Goal: Transaction & Acquisition: Subscribe to service/newsletter

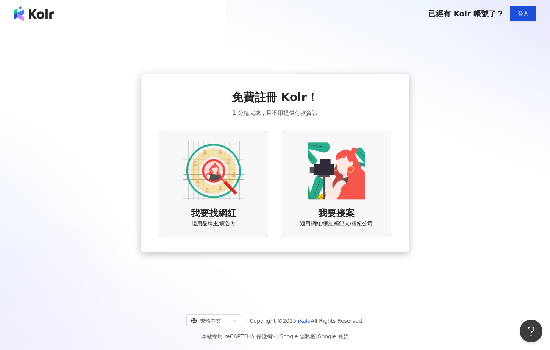
click at [213, 180] on img at bounding box center [213, 171] width 61 height 61
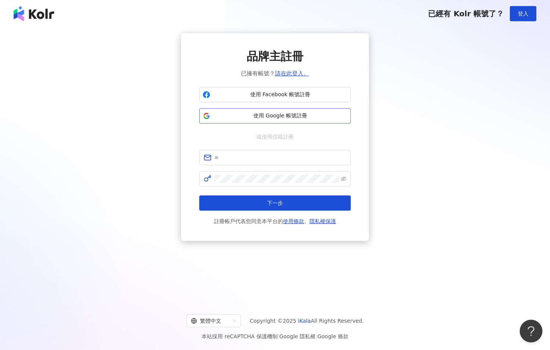
click at [294, 115] on span "使用 Google 帳號註冊" at bounding box center [280, 116] width 134 height 8
click at [288, 117] on span "使用 Google 帳號註冊" at bounding box center [280, 116] width 134 height 8
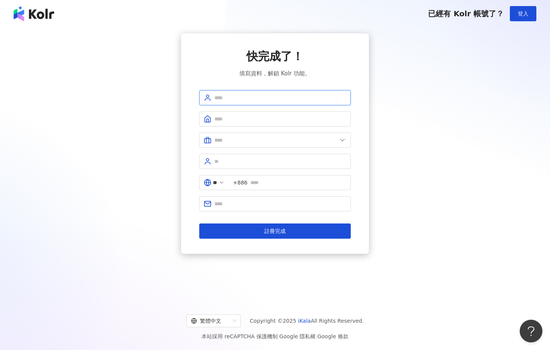
click at [250, 100] on input "text" at bounding box center [281, 98] width 132 height 8
click at [226, 97] on input "text" at bounding box center [281, 98] width 132 height 8
type input "********"
click at [247, 119] on input "text" at bounding box center [281, 119] width 132 height 8
type input "*"
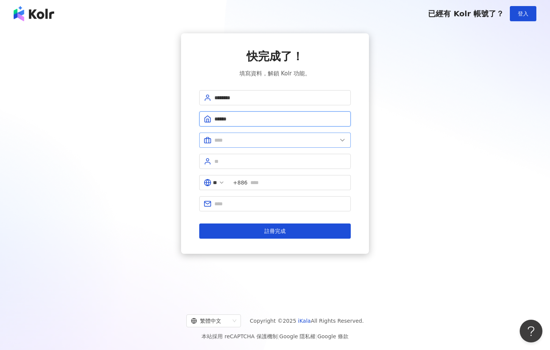
type input "******"
click at [270, 146] on span at bounding box center [275, 140] width 152 height 15
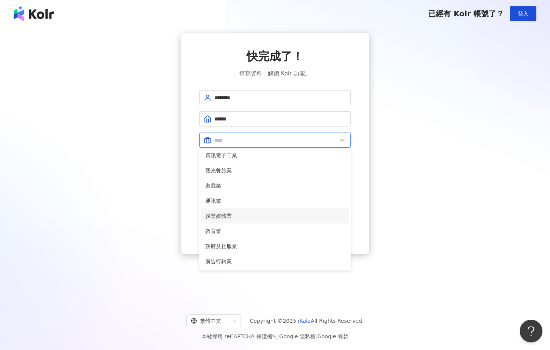
scroll to position [111, 0]
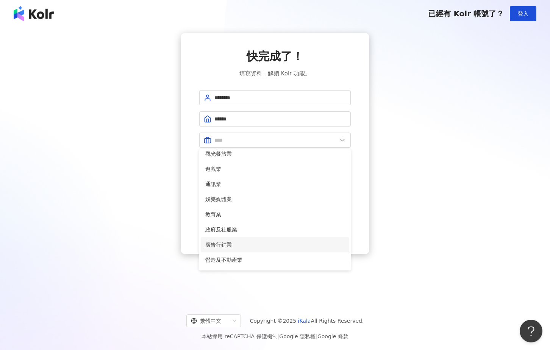
click at [249, 245] on span "廣告行銷業" at bounding box center [274, 245] width 139 height 8
type input "*****"
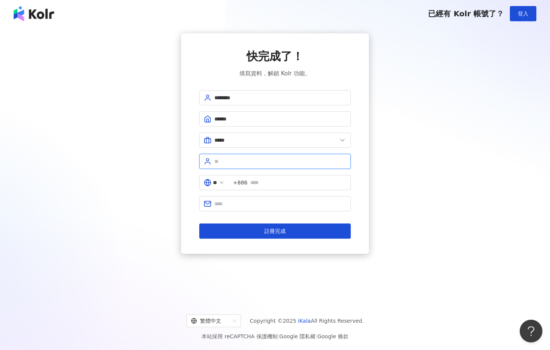
click at [263, 161] on input "text" at bounding box center [281, 161] width 132 height 8
type input "**"
click at [274, 186] on input "text" at bounding box center [299, 183] width 96 height 8
type input "*"
type input "**********"
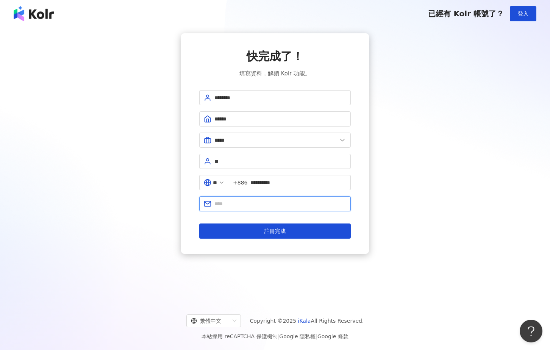
click at [269, 201] on input "text" at bounding box center [281, 204] width 132 height 8
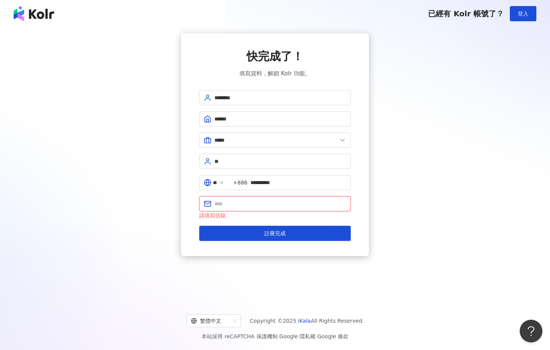
click at [273, 206] on input "text" at bounding box center [281, 204] width 132 height 8
click at [258, 206] on input "text" at bounding box center [281, 204] width 132 height 8
click at [258, 203] on input "text" at bounding box center [281, 204] width 132 height 8
paste input "**********"
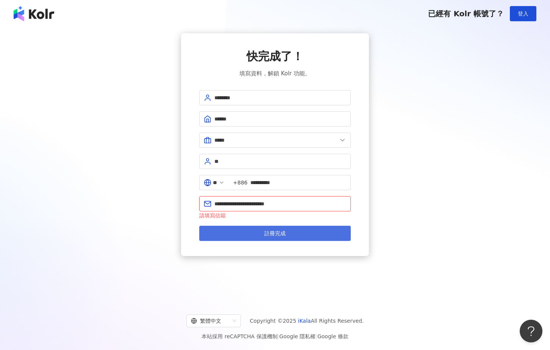
type input "**********"
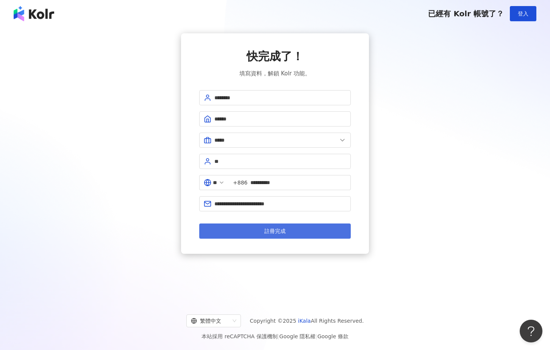
click at [290, 235] on button "註冊完成" at bounding box center [275, 231] width 152 height 15
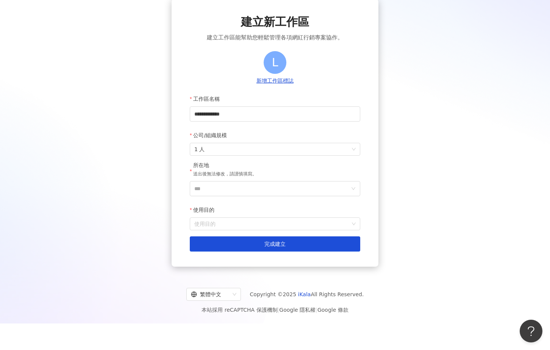
scroll to position [35, 0]
click at [269, 146] on span "1 人" at bounding box center [274, 149] width 161 height 12
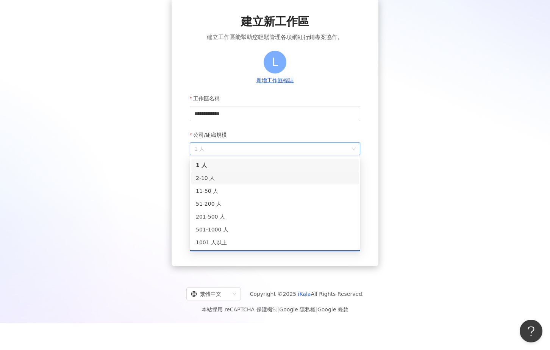
click at [244, 178] on div "2-10 人" at bounding box center [275, 178] width 158 height 8
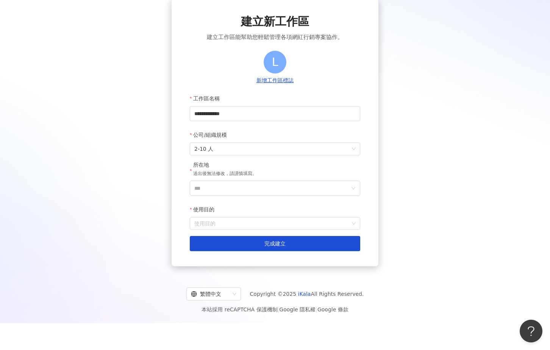
click at [246, 180] on div "所在地 送出後無法修改，請謹慎填寫。" at bounding box center [225, 170] width 64 height 19
click at [247, 188] on input "***" at bounding box center [271, 188] width 155 height 14
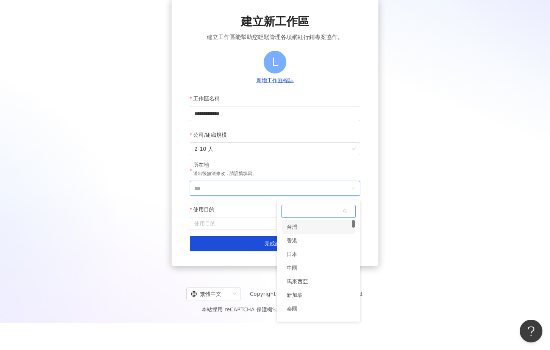
click at [309, 230] on div "台灣" at bounding box center [318, 227] width 73 height 14
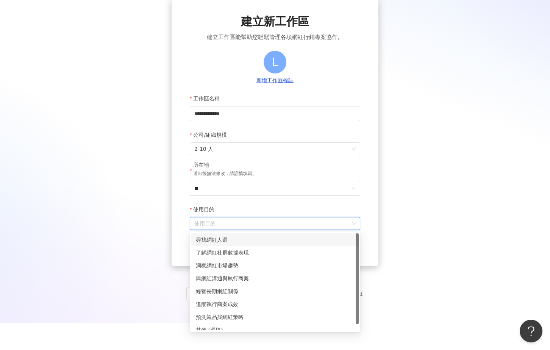
click at [267, 219] on input "使用目的" at bounding box center [274, 224] width 161 height 12
click at [257, 241] on div "尋找網紅人選" at bounding box center [275, 240] width 158 height 8
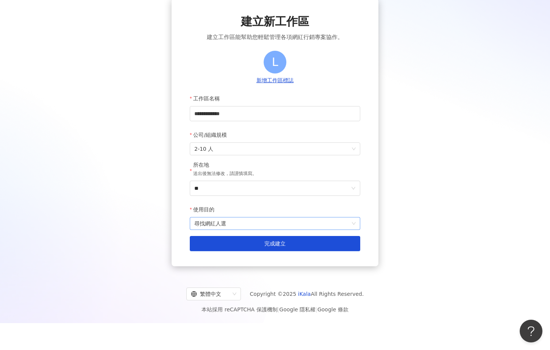
click at [245, 225] on span "尋找網紅人選" at bounding box center [274, 224] width 161 height 12
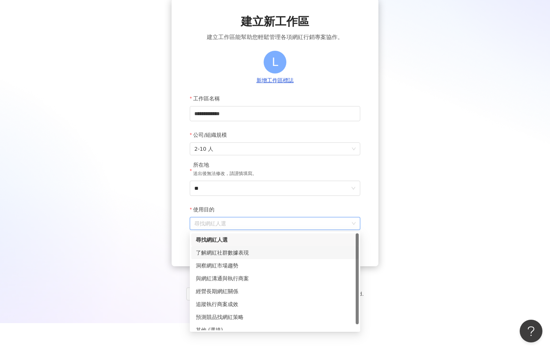
click at [240, 251] on div "了解網紅社群數據表現" at bounding box center [275, 253] width 158 height 8
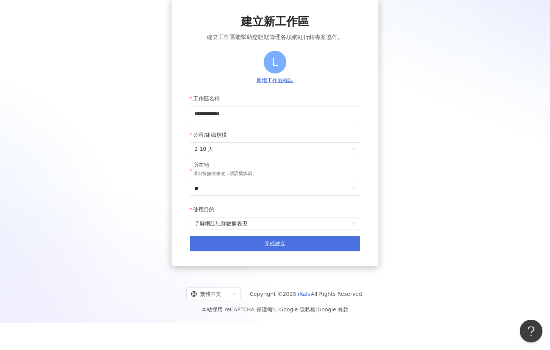
click at [246, 245] on button "完成建立" at bounding box center [275, 243] width 171 height 15
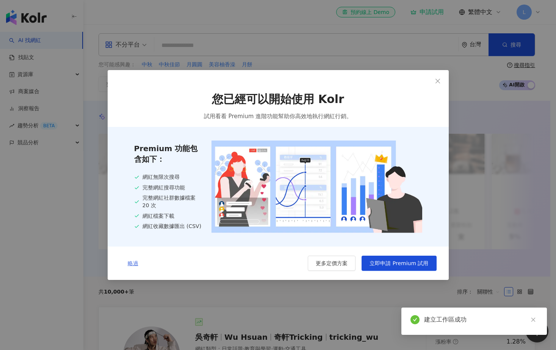
click at [134, 265] on span "略過" at bounding box center [133, 263] width 11 height 6
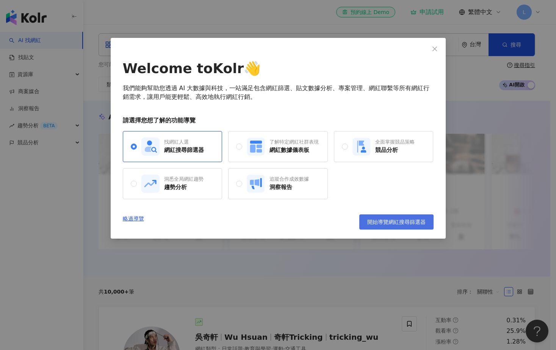
click at [414, 225] on button "開始導覽網紅搜尋篩選器" at bounding box center [396, 222] width 74 height 15
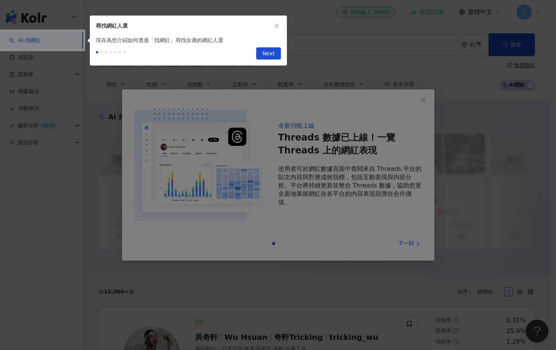
click at [427, 96] on div at bounding box center [278, 175] width 556 height 350
click at [426, 102] on div at bounding box center [278, 175] width 556 height 350
drag, startPoint x: 384, startPoint y: 219, endPoint x: 348, endPoint y: 182, distance: 50.9
click at [383, 219] on div at bounding box center [278, 175] width 556 height 350
click at [268, 52] on span "Next" at bounding box center [268, 54] width 13 height 12
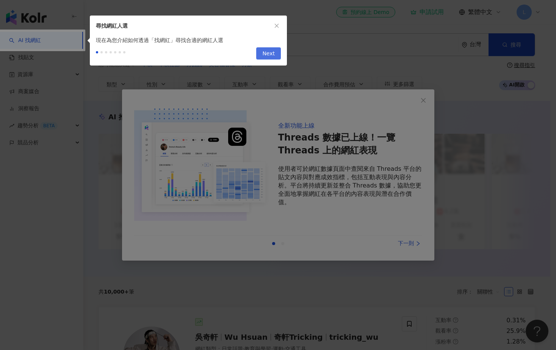
type input "*********"
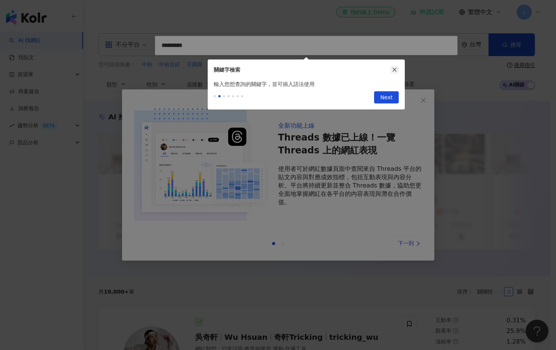
click at [393, 66] on button "button" at bounding box center [394, 70] width 8 height 8
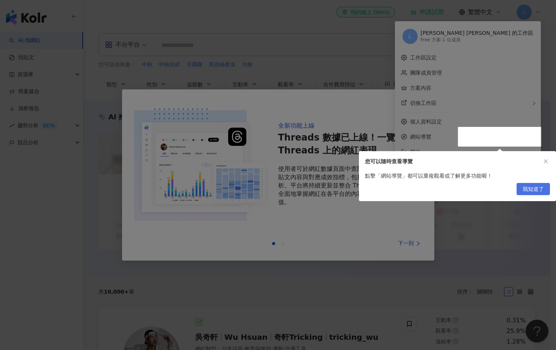
click at [529, 190] on span "我知道了" at bounding box center [533, 189] width 21 height 12
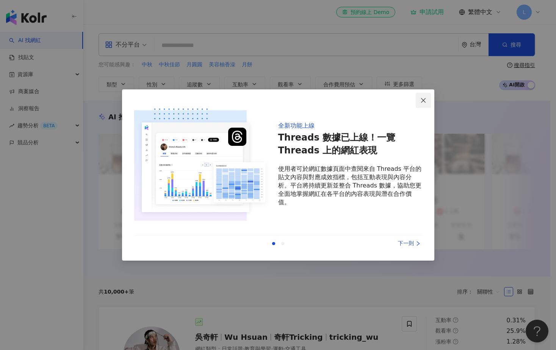
click at [423, 100] on icon "close" at bounding box center [423, 100] width 5 height 5
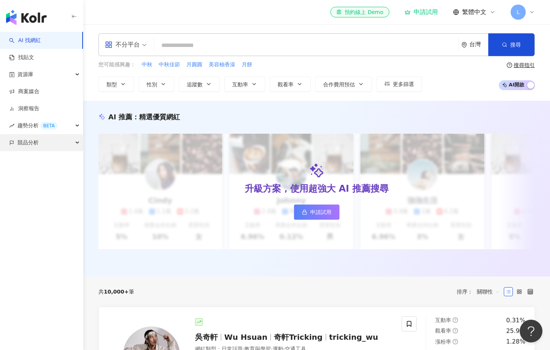
click at [54, 144] on div "競品分析" at bounding box center [41, 142] width 83 height 17
click at [61, 125] on div "趨勢分析 BETA" at bounding box center [41, 125] width 83 height 17
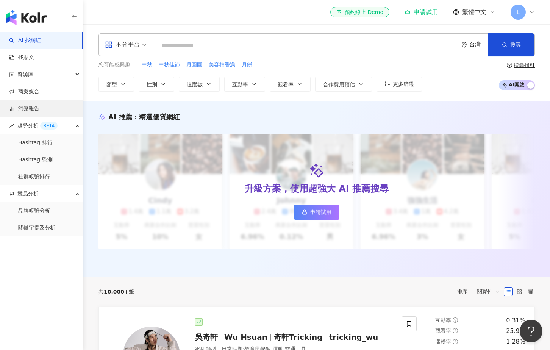
click at [39, 110] on link "洞察報告" at bounding box center [24, 109] width 30 height 8
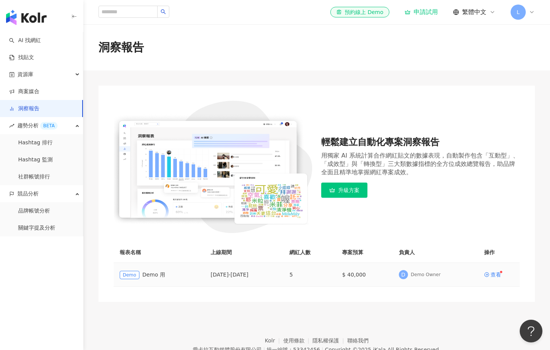
click at [496, 278] on td "查看" at bounding box center [499, 275] width 42 height 24
click at [497, 275] on div "查看" at bounding box center [496, 274] width 11 height 5
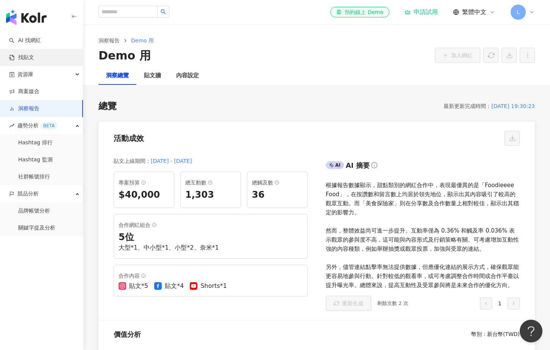
click at [32, 55] on link "找貼文" at bounding box center [21, 58] width 25 height 8
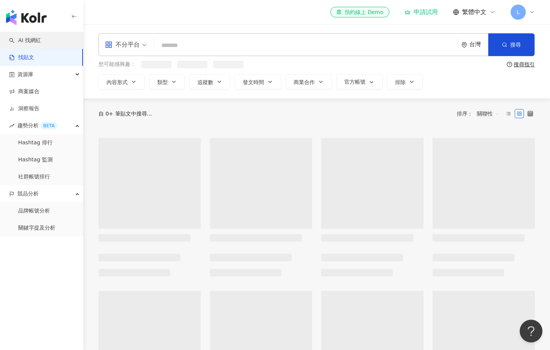
click at [39, 42] on link "AI 找網紅" at bounding box center [25, 41] width 32 height 8
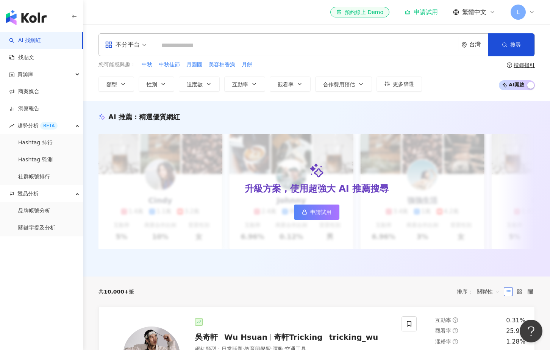
click at [214, 49] on input "search" at bounding box center [306, 45] width 298 height 14
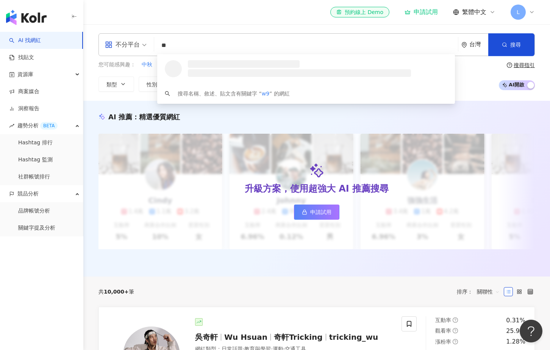
type input "*"
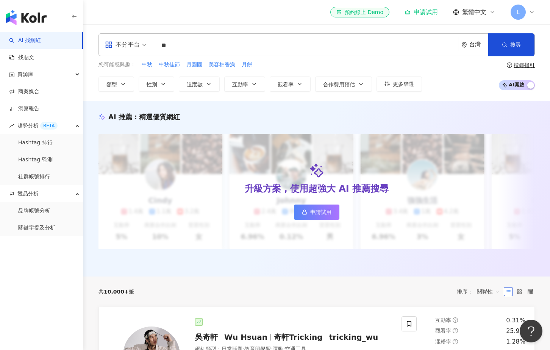
type input "**"
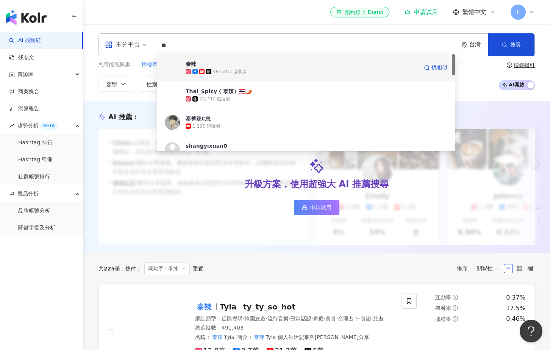
click at [254, 69] on div "491,403 追蹤者" at bounding box center [302, 72] width 233 height 8
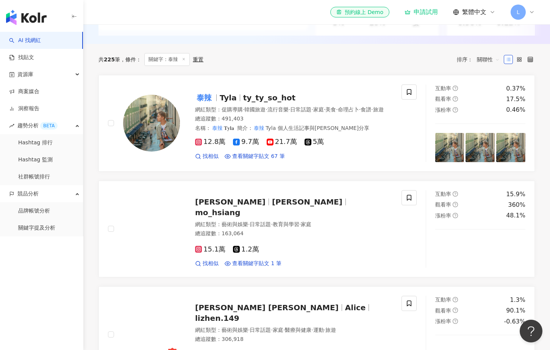
scroll to position [267, 0]
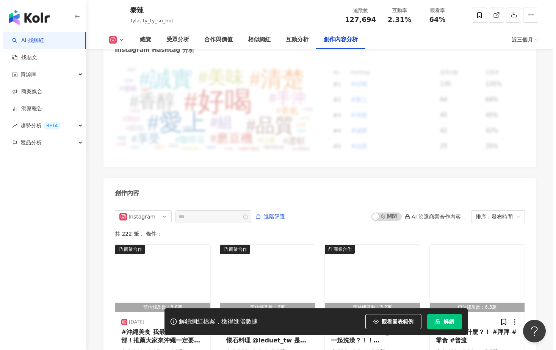
scroll to position [2304, 0]
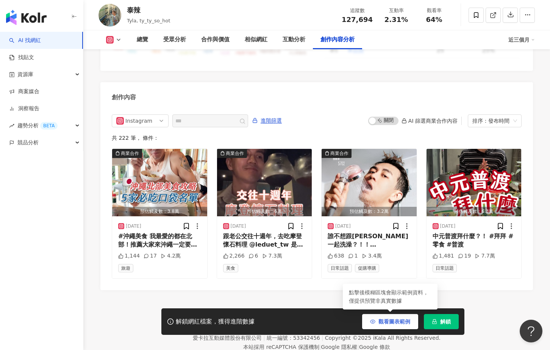
click at [410, 323] on button "觀看圖表範例" at bounding box center [390, 321] width 56 height 15
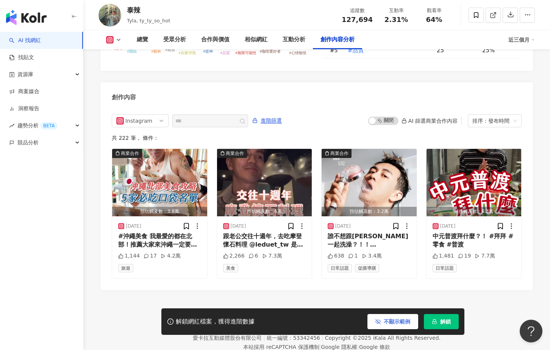
click at [409, 318] on button "不顯示範例" at bounding box center [393, 321] width 51 height 15
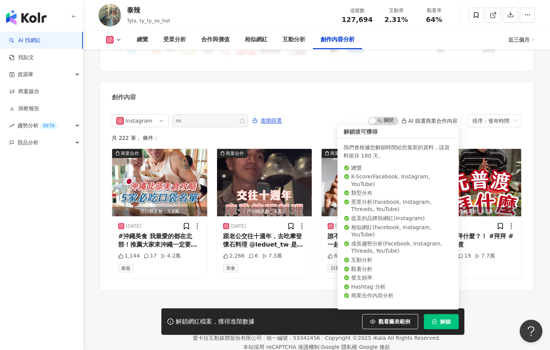
click at [452, 325] on button "解鎖" at bounding box center [441, 321] width 35 height 15
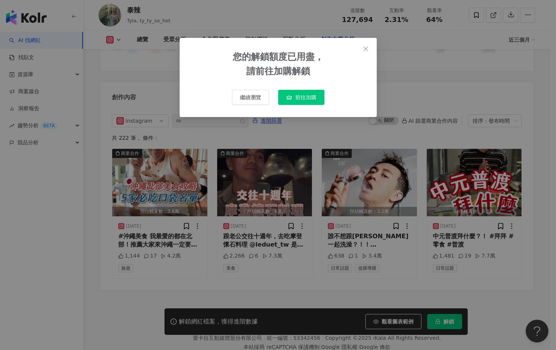
click at [313, 92] on button "前往加購" at bounding box center [301, 97] width 46 height 15
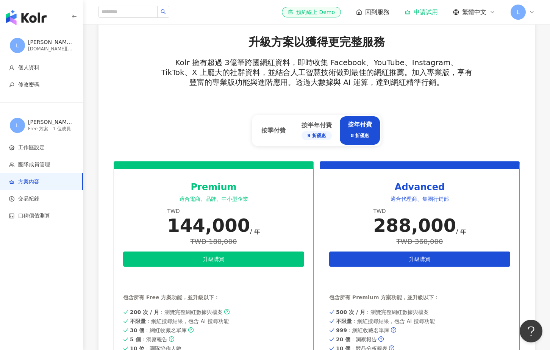
scroll to position [238, 0]
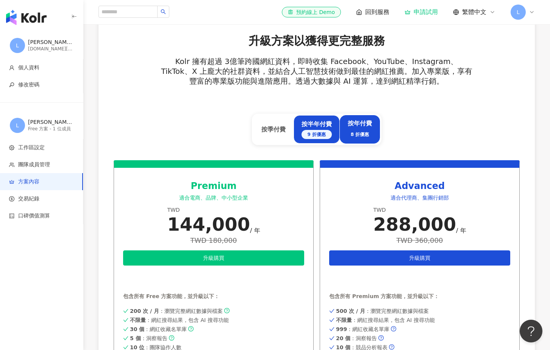
click at [326, 122] on div "按半年付費 9 折優惠" at bounding box center [317, 129] width 30 height 19
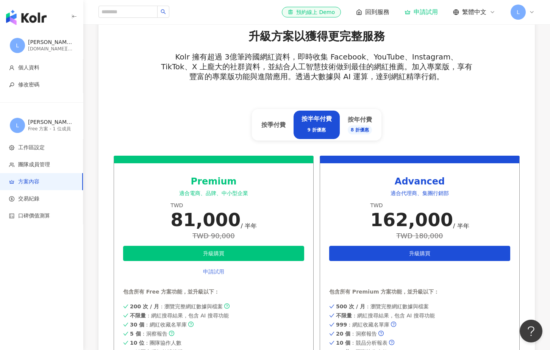
scroll to position [213, 0]
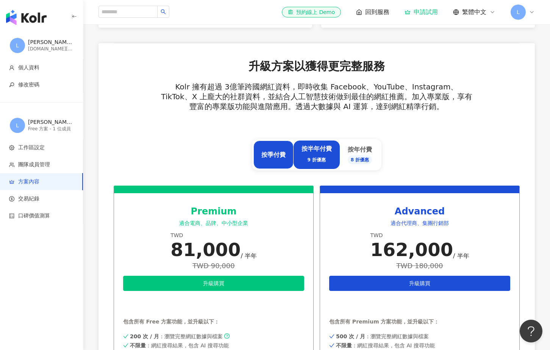
click at [266, 149] on div "按季付費" at bounding box center [274, 155] width 40 height 28
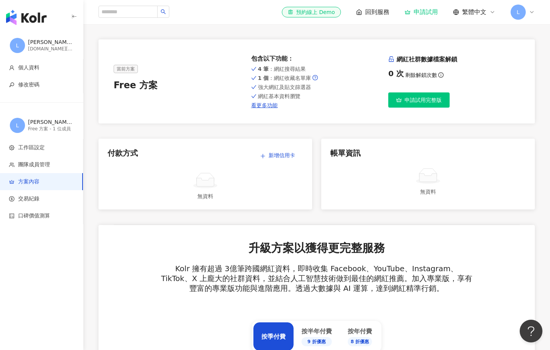
scroll to position [0, 0]
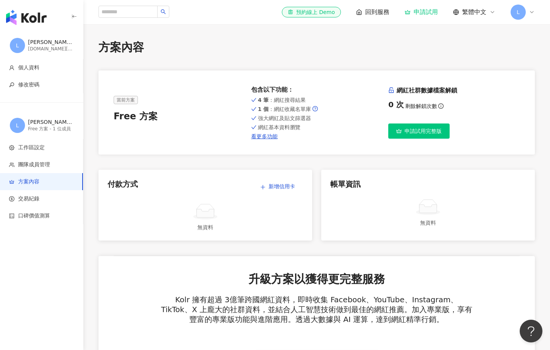
click at [429, 132] on span "申請試用完整版" at bounding box center [423, 131] width 37 height 6
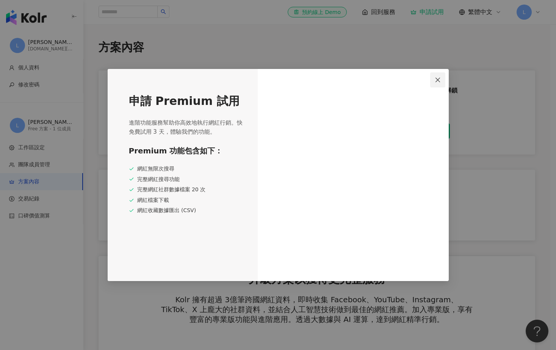
click at [436, 82] on icon "close" at bounding box center [438, 80] width 6 height 6
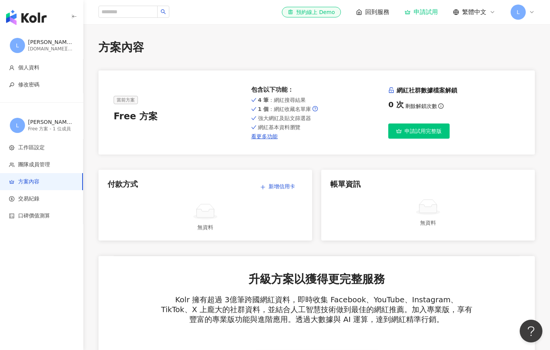
click at [319, 49] on div "方案內容" at bounding box center [317, 47] width 437 height 16
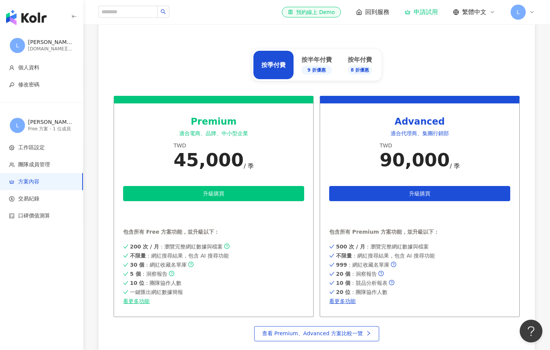
scroll to position [283, 0]
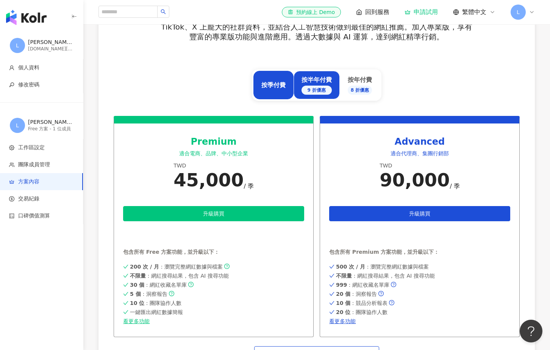
click at [315, 86] on div "9 折優惠" at bounding box center [317, 90] width 30 height 9
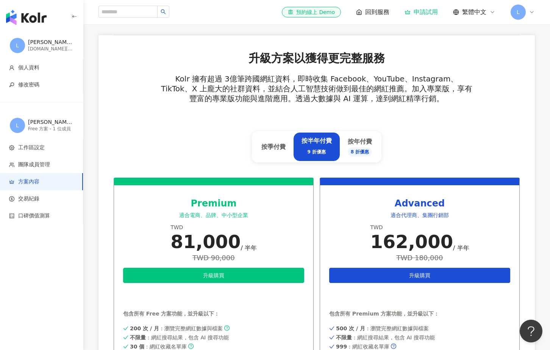
scroll to position [0, 0]
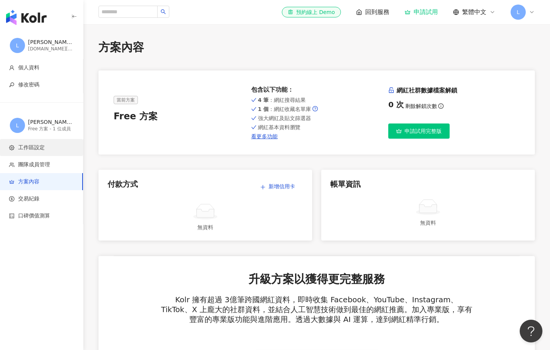
click at [50, 149] on span "工作區設定" at bounding box center [43, 148] width 68 height 8
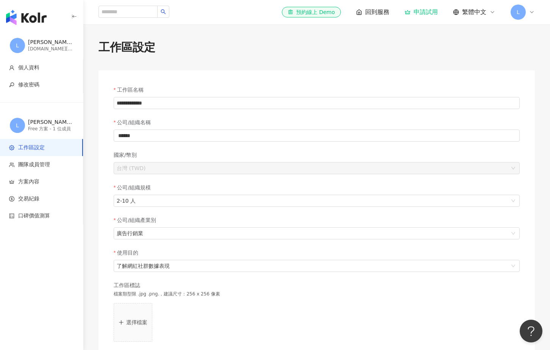
click at [33, 20] on img "button" at bounding box center [26, 17] width 41 height 15
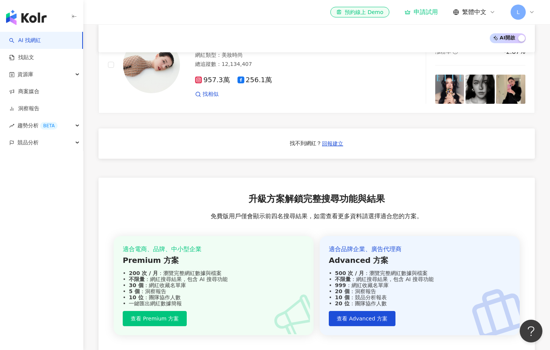
scroll to position [557, 0]
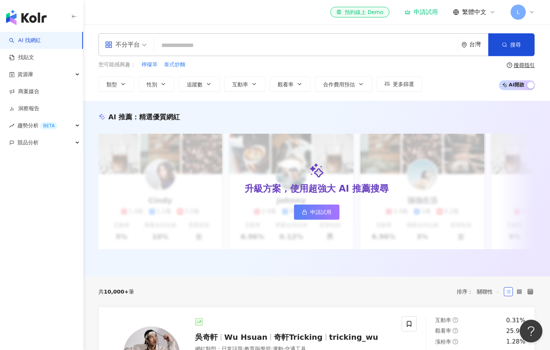
click at [186, 47] on input "search" at bounding box center [306, 45] width 298 height 14
